Goal: Browse casually

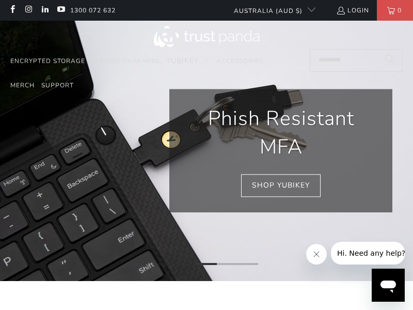
scroll to position [0, 777]
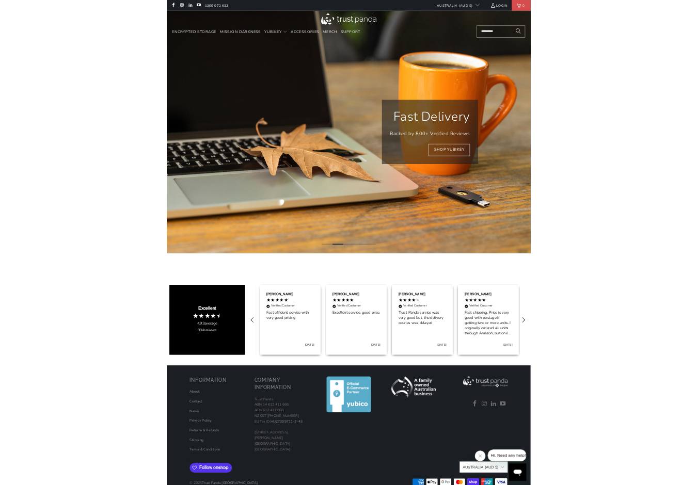
scroll to position [0, 379]
